Goal: Transaction & Acquisition: Purchase product/service

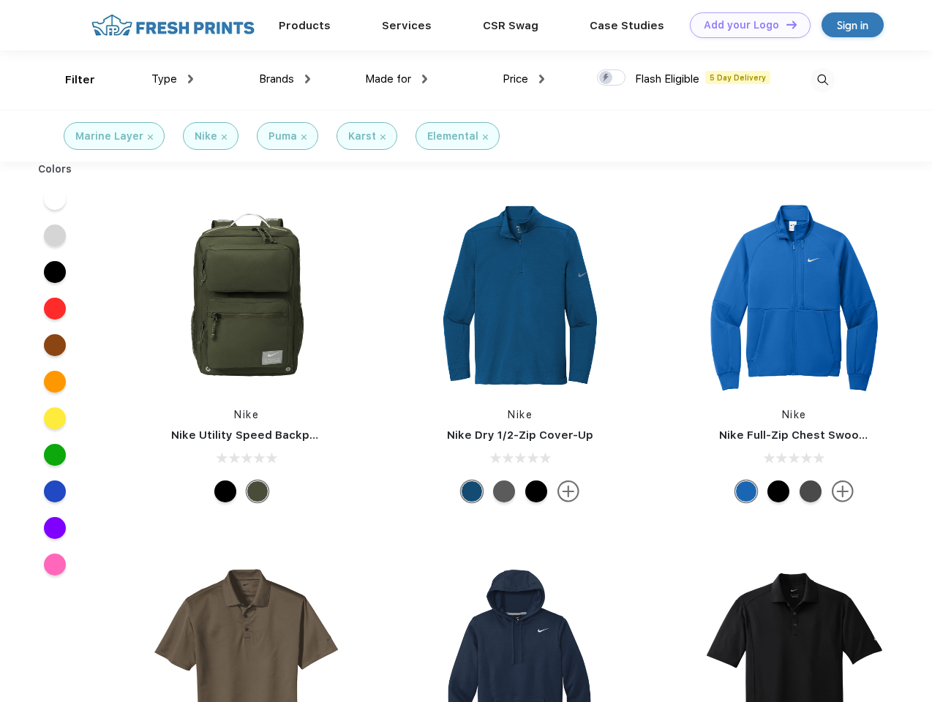
click at [745, 25] on link "Add your Logo Design Tool" at bounding box center [750, 25] width 121 height 26
click at [0, 0] on div "Design Tool" at bounding box center [0, 0] width 0 height 0
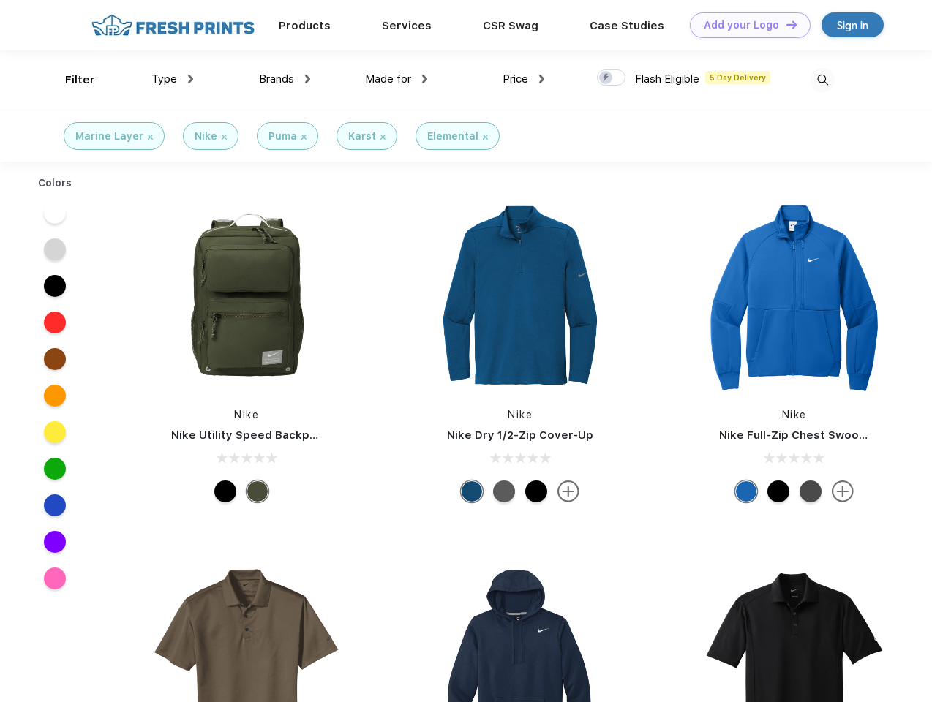
click at [785, 24] on link "Add your Logo Design Tool" at bounding box center [750, 25] width 121 height 26
click at [70, 80] on div "Filter" at bounding box center [80, 80] width 30 height 17
click at [173, 79] on span "Type" at bounding box center [164, 78] width 26 height 13
click at [285, 79] on span "Brands" at bounding box center [276, 78] width 35 height 13
click at [397, 79] on span "Made for" at bounding box center [388, 78] width 46 height 13
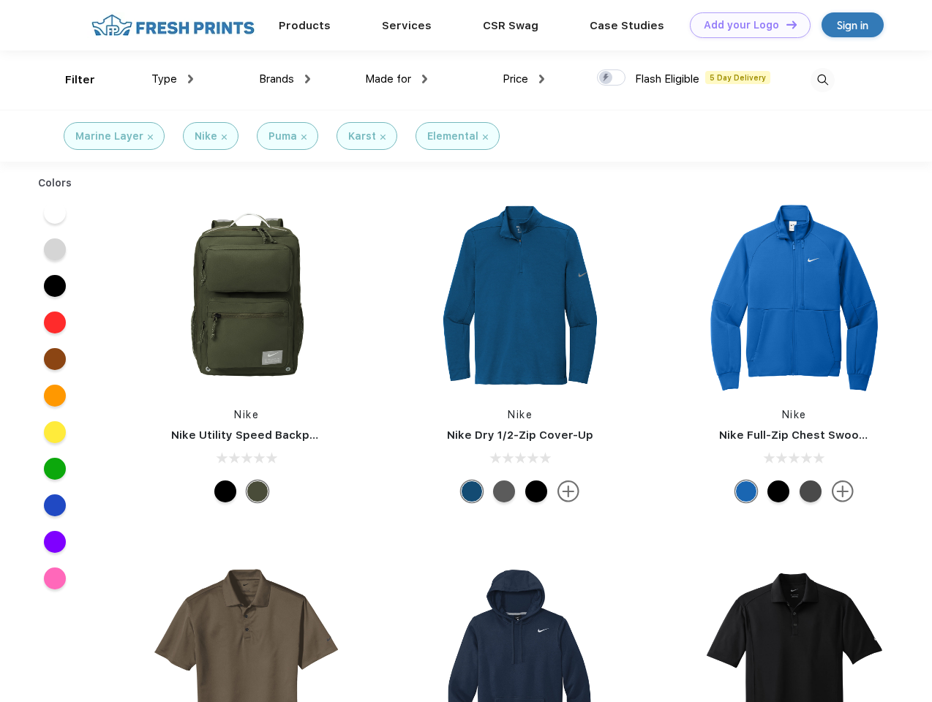
click at [524, 79] on span "Price" at bounding box center [516, 78] width 26 height 13
click at [612, 78] on div at bounding box center [611, 78] width 29 height 16
click at [607, 78] on input "checkbox" at bounding box center [602, 74] width 10 height 10
click at [822, 80] on img at bounding box center [823, 80] width 24 height 24
